Goal: Transaction & Acquisition: Purchase product/service

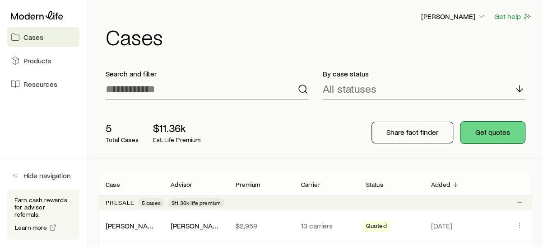
click at [483, 129] on button "Get quotes" at bounding box center [493, 132] width 65 height 22
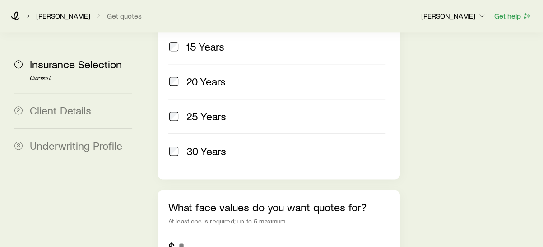
scroll to position [542, 0]
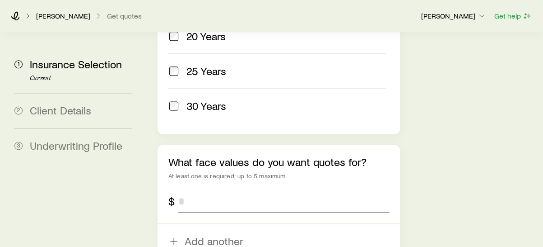
click at [189, 190] on input "tel" at bounding box center [283, 201] width 211 height 22
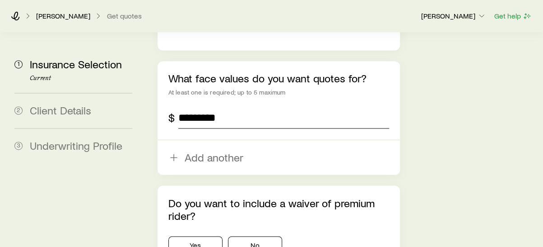
scroll to position [632, 0]
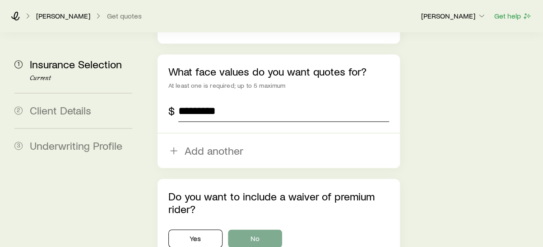
type input "*********"
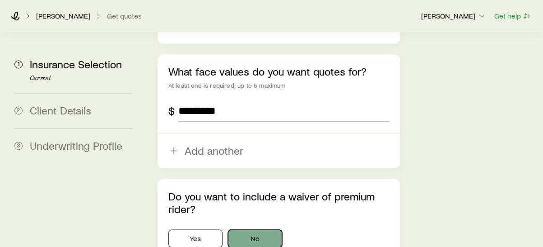
click at [257, 229] on button "No" at bounding box center [255, 238] width 54 height 18
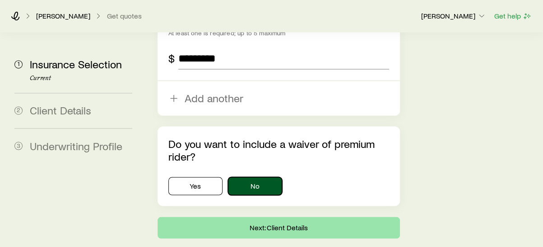
scroll to position [686, 0]
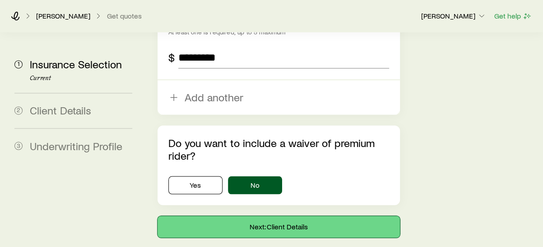
click at [275, 215] on button "Next: Client Details" at bounding box center [279, 226] width 243 height 22
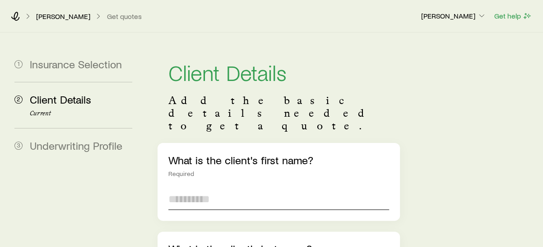
click at [196, 188] on input "text" at bounding box center [278, 199] width 221 height 22
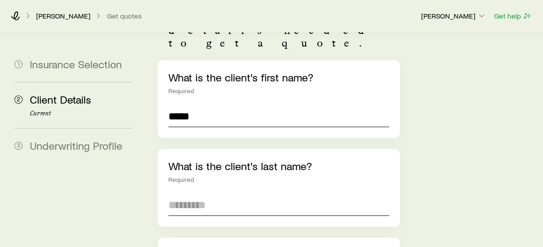
scroll to position [90, 0]
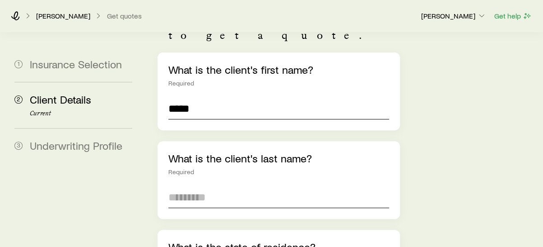
type input "*****"
click at [187, 186] on input "text" at bounding box center [278, 197] width 221 height 22
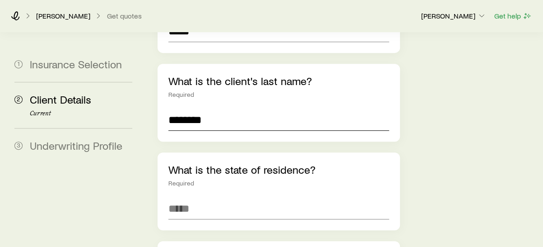
scroll to position [181, 0]
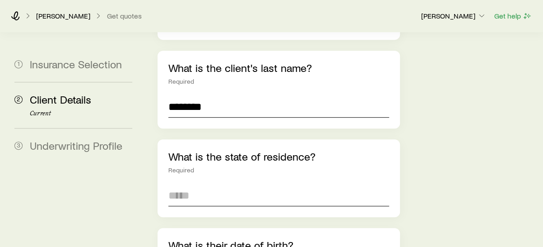
type input "********"
click at [191, 184] on input at bounding box center [278, 195] width 221 height 22
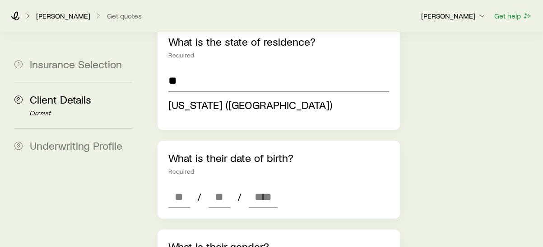
scroll to position [316, 0]
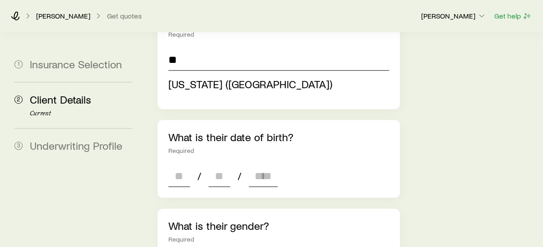
type input "**********"
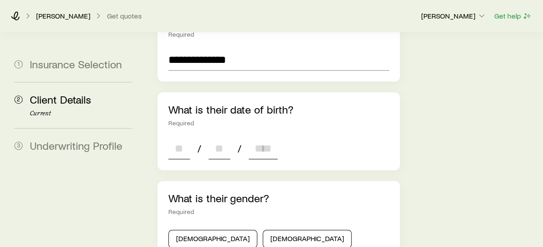
click at [174, 149] on div "**********" at bounding box center [279, 213] width 243 height 773
type input "**"
type input "****"
type input "*"
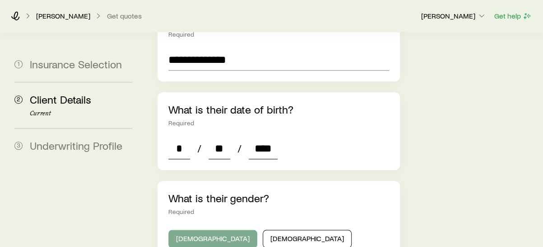
type input "****"
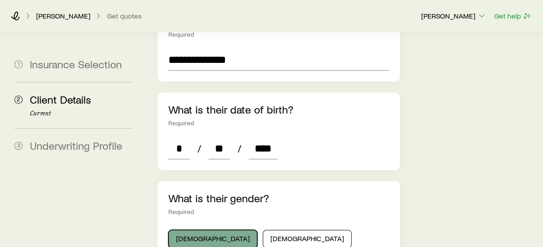
click at [196, 229] on button "[DEMOGRAPHIC_DATA]" at bounding box center [212, 238] width 89 height 18
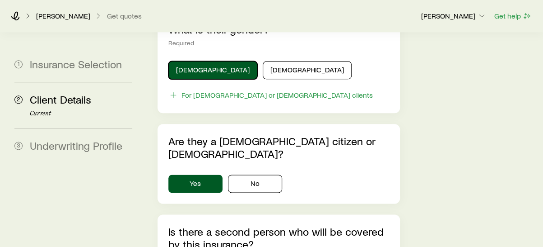
scroll to position [497, 0]
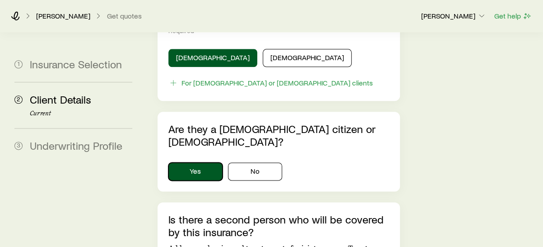
click at [199, 162] on button "Yes" at bounding box center [195, 171] width 54 height 18
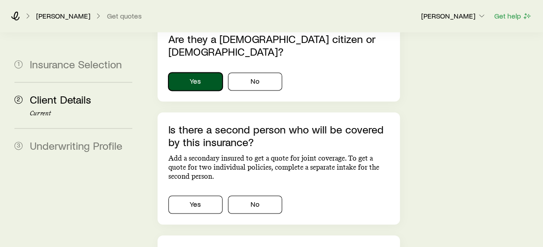
scroll to position [587, 0]
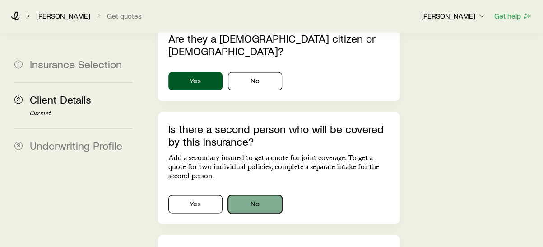
click at [251, 195] on button "No" at bounding box center [255, 204] width 54 height 18
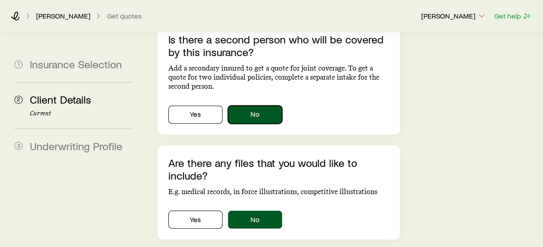
scroll to position [677, 0]
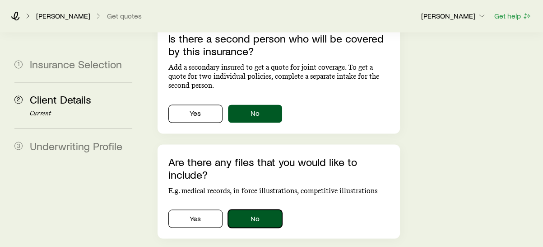
click at [255, 209] on button "No" at bounding box center [255, 218] width 54 height 18
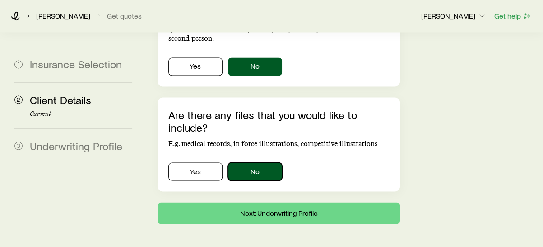
scroll to position [724, 0]
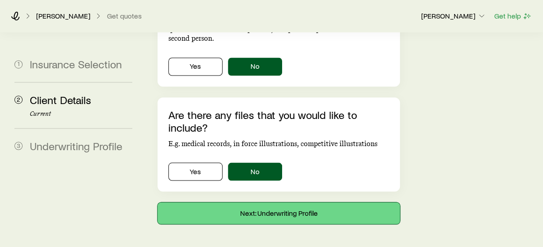
click at [279, 202] on button "Next: Underwriting Profile" at bounding box center [279, 213] width 243 height 22
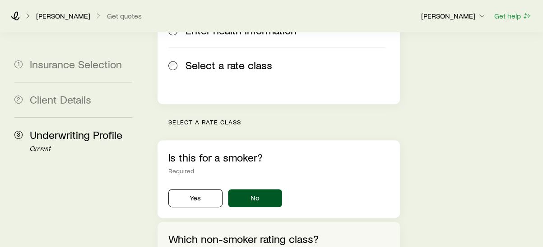
scroll to position [226, 0]
click at [261, 188] on button "No" at bounding box center [255, 197] width 54 height 18
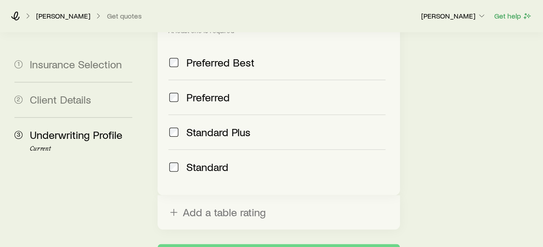
scroll to position [455, 0]
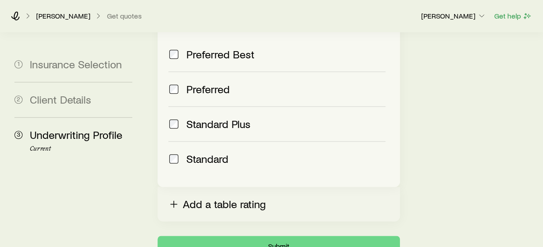
click at [215, 187] on button "Add a table rating" at bounding box center [279, 204] width 243 height 34
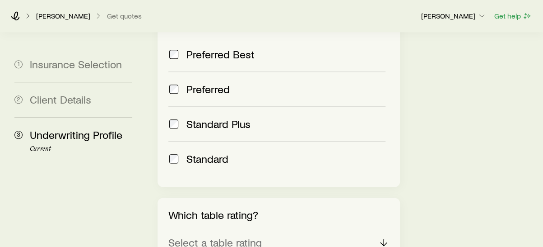
drag, startPoint x: 383, startPoint y: 191, endPoint x: 384, endPoint y: 185, distance: 5.9
click at [384, 237] on icon at bounding box center [383, 242] width 11 height 11
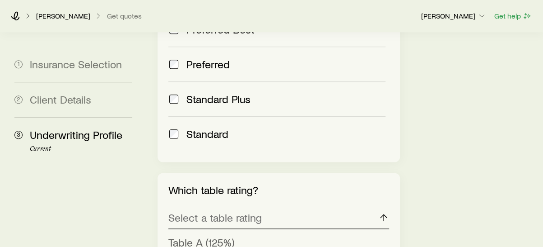
scroll to position [545, 0]
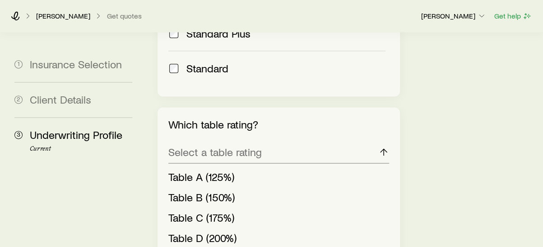
click at [196, 231] on span "Table D (200%)" at bounding box center [202, 237] width 68 height 13
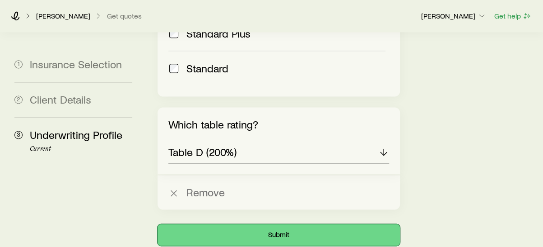
click at [286, 224] on button "Submit" at bounding box center [279, 235] width 243 height 22
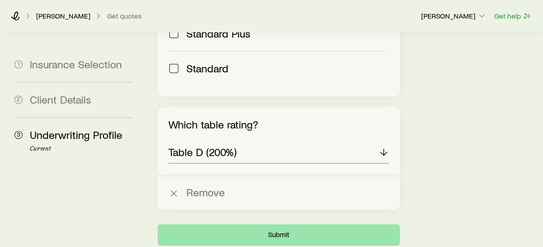
scroll to position [0, 0]
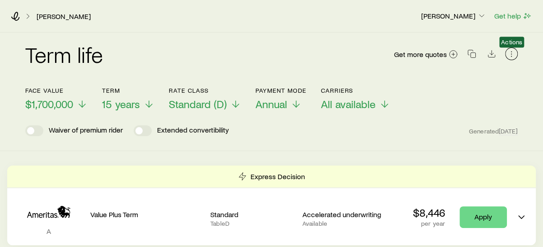
click at [510, 52] on icon "button" at bounding box center [511, 53] width 9 height 9
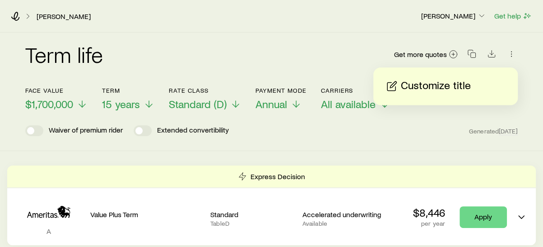
click at [535, 70] on div "Term life Get more quotes Face value $1,700,000 Term 15 years Rate Class Standa…" at bounding box center [271, 92] width 543 height 118
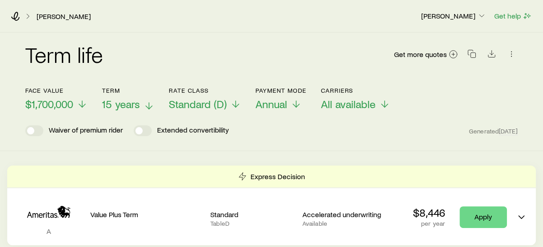
click at [148, 103] on icon at bounding box center [149, 105] width 11 height 11
click at [152, 103] on icon at bounding box center [150, 105] width 11 height 11
click at [468, 52] on icon "button" at bounding box center [471, 53] width 9 height 9
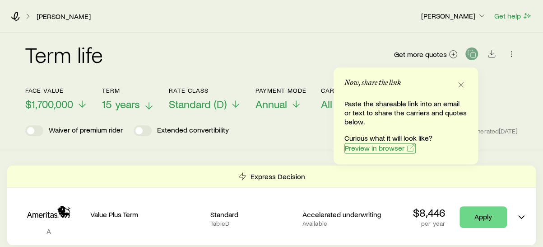
click at [372, 147] on span "Preview in browser" at bounding box center [375, 147] width 60 height 7
